Goal: Task Accomplishment & Management: Complete application form

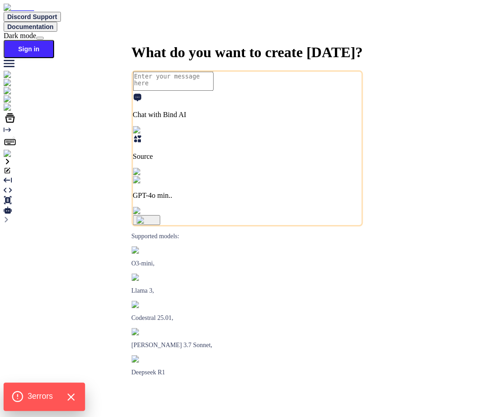
click at [69, 396] on icon "Hide Errors" at bounding box center [71, 397] width 6 height 6
click at [69, 176] on div "What do you want to create [DATE]? Chat with Bind AI Source GPT-4o min.. Suppor…" at bounding box center [247, 176] width 486 height 0
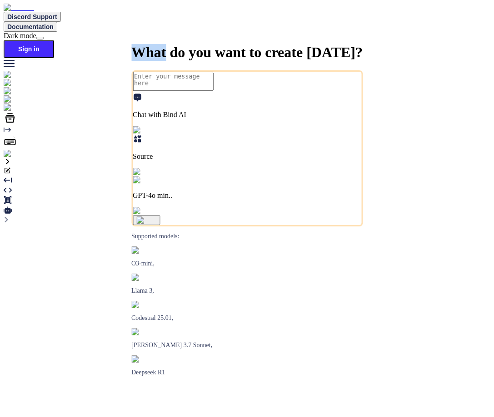
click at [69, 176] on div "What do you want to create [DATE]? Chat with Bind AI Source GPT-4o min.. Suppor…" at bounding box center [247, 176] width 486 height 0
click at [12, 158] on img at bounding box center [16, 154] width 25 height 8
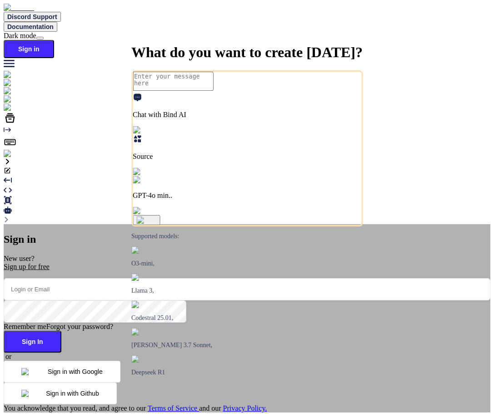
click at [195, 278] on input "email" at bounding box center [247, 289] width 486 height 22
paste input "[EMAIL_ADDRESS][DOMAIN_NAME]"
type input "[EMAIL_ADDRESS][DOMAIN_NAME]"
click at [61, 331] on button "Sign In" at bounding box center [33, 342] width 58 height 22
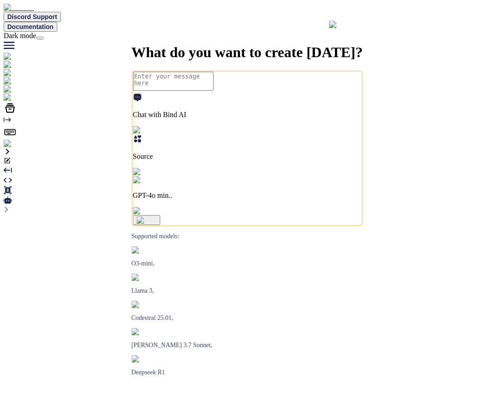
type textarea "x"
click at [13, 158] on img at bounding box center [16, 154] width 25 height 8
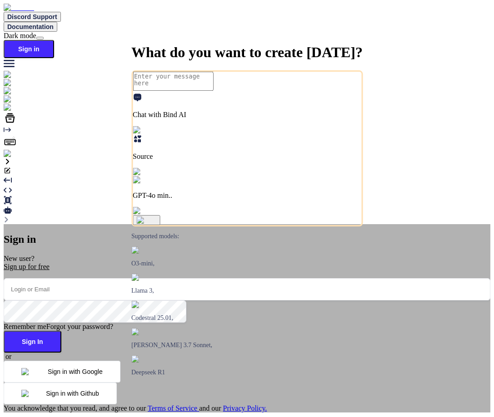
click at [182, 278] on input "email" at bounding box center [247, 289] width 486 height 22
paste input "[EMAIL_ADDRESS][DOMAIN_NAME]"
type input "[EMAIL_ADDRESS][DOMAIN_NAME]"
click at [61, 331] on button "Sign In" at bounding box center [33, 342] width 58 height 22
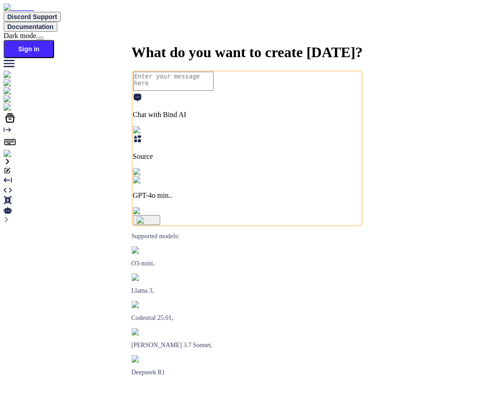
type textarea "x"
click at [6, 158] on img at bounding box center [16, 154] width 25 height 8
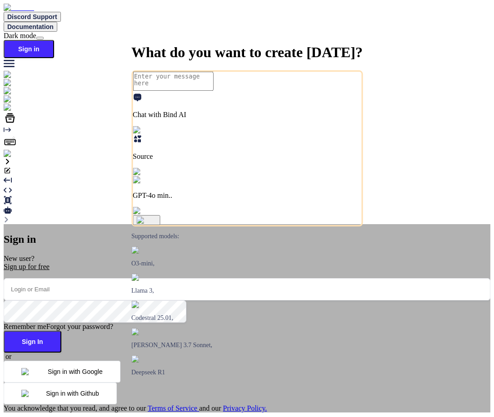
click at [182, 278] on input "email" at bounding box center [247, 289] width 486 height 22
paste input "[EMAIL_ADDRESS][DOMAIN_NAME]"
type input "[EMAIL_ADDRESS][DOMAIN_NAME]"
click at [61, 331] on button "Sign In" at bounding box center [33, 342] width 58 height 22
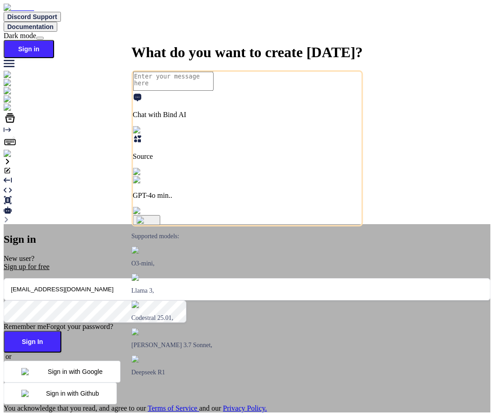
click at [61, 331] on button "Sign In" at bounding box center [33, 342] width 58 height 22
click at [406, 224] on div "Sign in New user? Sign up for free fakewiseco@gmail.com Remember me Forgot your…" at bounding box center [247, 318] width 486 height 188
